Goal: Register for event/course

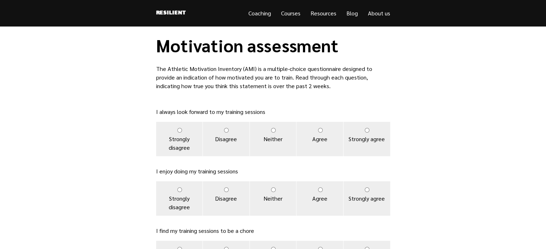
click at [320, 132] on input "Agree" at bounding box center [320, 130] width 5 height 5
radio input "true"
click at [321, 193] on label "Agree" at bounding box center [319, 199] width 47 height 34
click at [321, 192] on input "Agree" at bounding box center [320, 190] width 5 height 5
radio input "true"
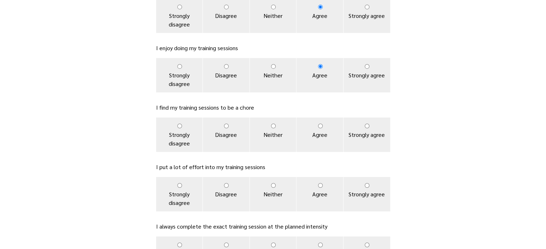
scroll to position [128, 0]
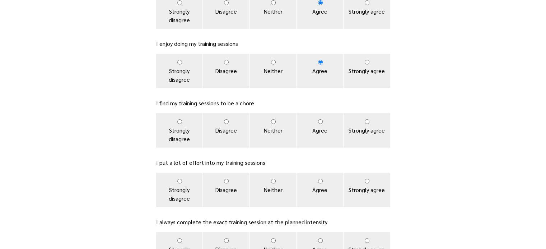
click at [227, 123] on input "Disagree" at bounding box center [226, 122] width 5 height 5
radio input "true"
click at [319, 181] on input "Agree" at bounding box center [320, 181] width 5 height 5
radio input "true"
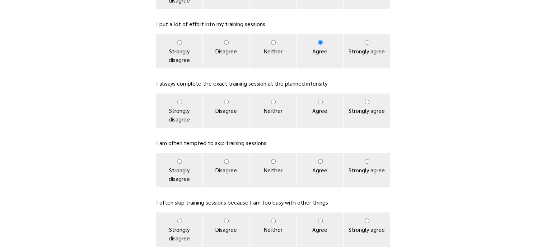
scroll to position [270, 0]
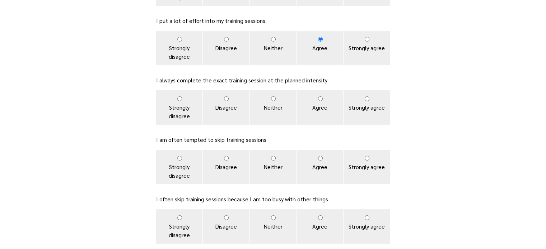
click at [274, 99] on input "Neither" at bounding box center [273, 99] width 5 height 5
radio input "true"
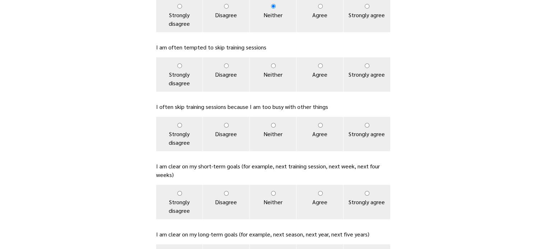
scroll to position [363, 0]
click at [320, 123] on input "Agree" at bounding box center [320, 125] width 5 height 5
radio input "true"
click at [226, 67] on input "Disagree" at bounding box center [226, 65] width 5 height 5
radio input "true"
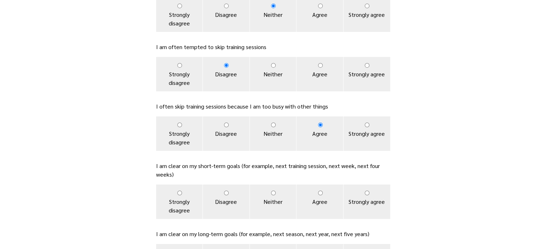
click at [237, 132] on label "Disagree" at bounding box center [226, 134] width 47 height 34
click at [229, 127] on input "Disagree" at bounding box center [226, 125] width 5 height 5
radio input "true"
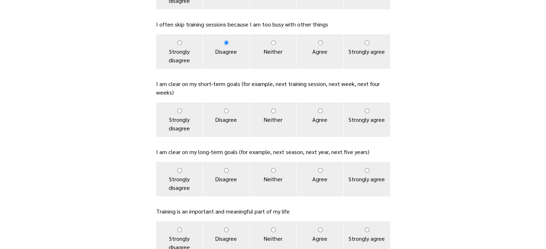
scroll to position [447, 0]
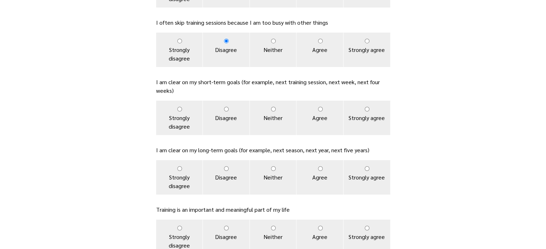
click at [269, 123] on label "Neither" at bounding box center [273, 118] width 47 height 34
click at [271, 112] on input "Neither" at bounding box center [273, 109] width 5 height 5
radio input "true"
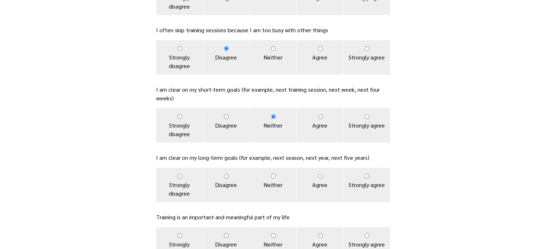
scroll to position [441, 0]
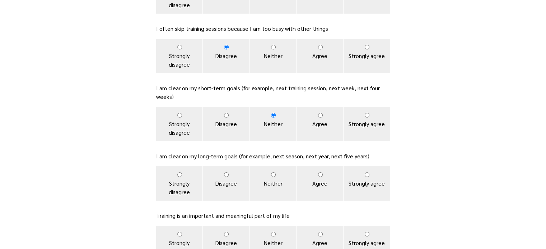
click at [283, 178] on label "Neither" at bounding box center [273, 184] width 47 height 34
click at [276, 177] on input "Neither" at bounding box center [273, 175] width 5 height 5
radio input "true"
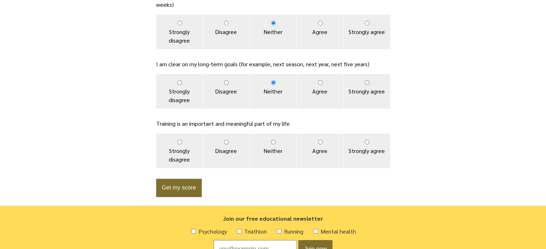
scroll to position [534, 0]
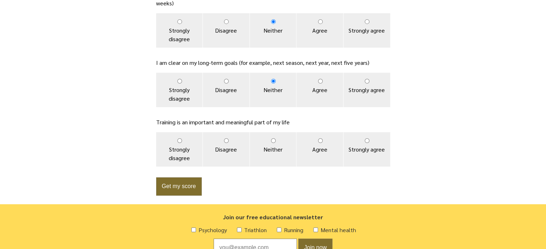
click at [369, 156] on label "Strongly agree" at bounding box center [366, 149] width 47 height 34
click at [369, 143] on input "Strongly agree" at bounding box center [367, 141] width 5 height 5
radio input "true"
click at [193, 192] on button "Get my score" at bounding box center [179, 187] width 46 height 18
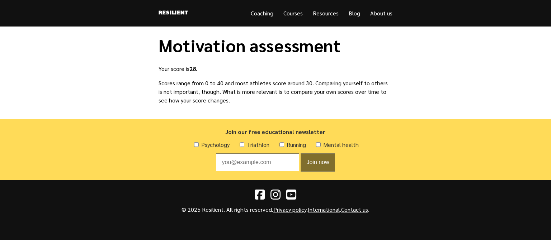
click at [296, 14] on link "Courses" at bounding box center [293, 13] width 19 height 8
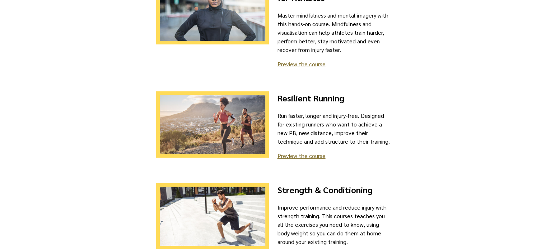
scroll to position [42, 0]
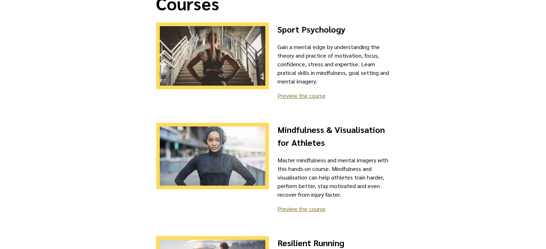
click at [298, 92] on link "Preview the course" at bounding box center [301, 96] width 48 height 8
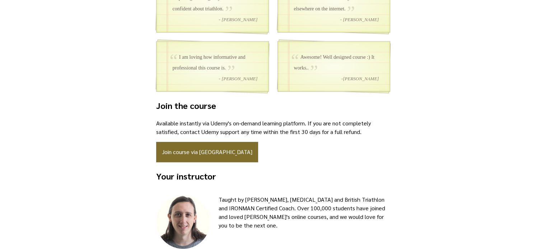
scroll to position [646, 0]
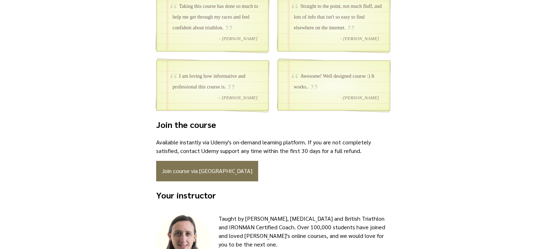
click at [201, 170] on link "Join course via Udemy" at bounding box center [207, 171] width 102 height 20
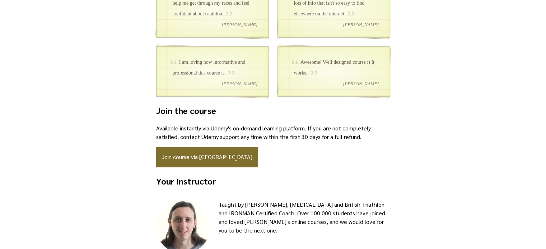
scroll to position [661, 0]
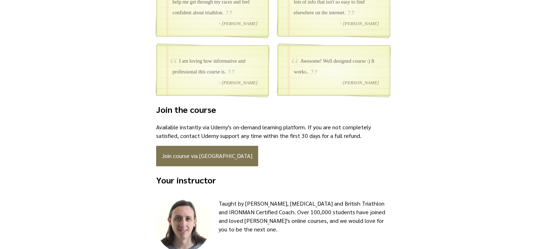
click at [172, 163] on link "Join course via Udemy" at bounding box center [207, 156] width 102 height 20
